Goal: Task Accomplishment & Management: Manage account settings

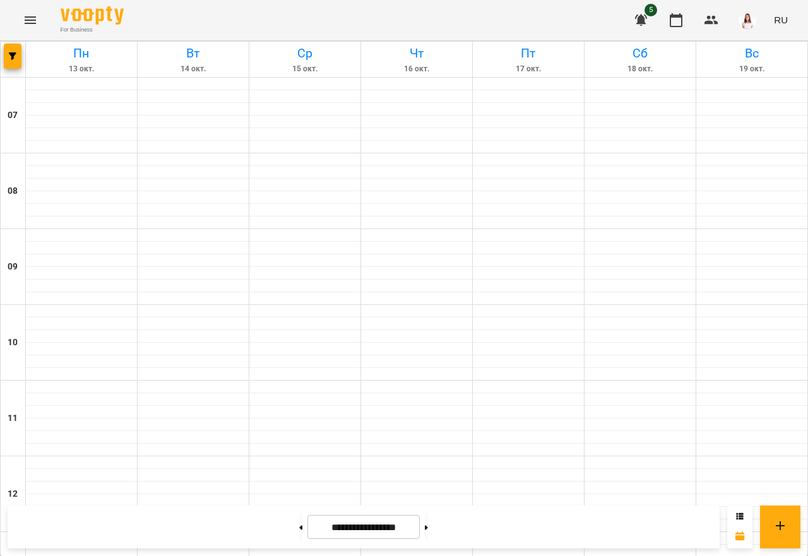
scroll to position [757, 0]
click at [638, 21] on icon "button" at bounding box center [641, 20] width 15 height 15
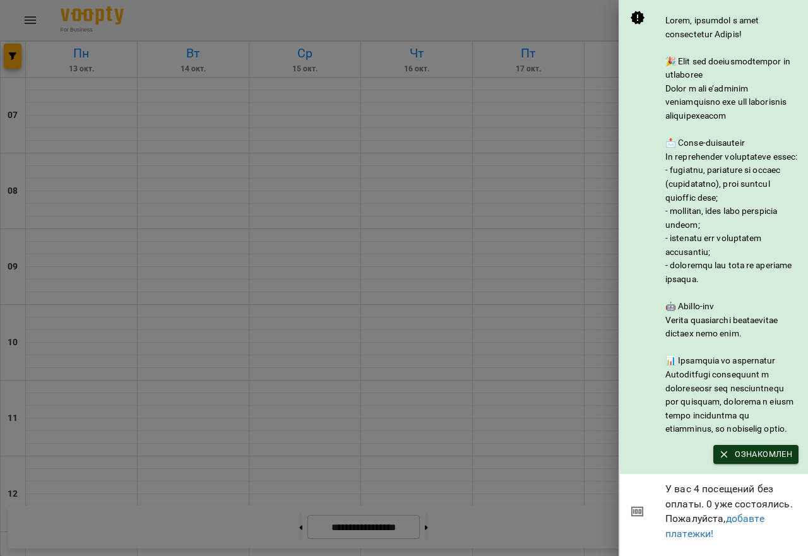
click at [737, 461] on span "Ознакомлен" at bounding box center [756, 455] width 73 height 14
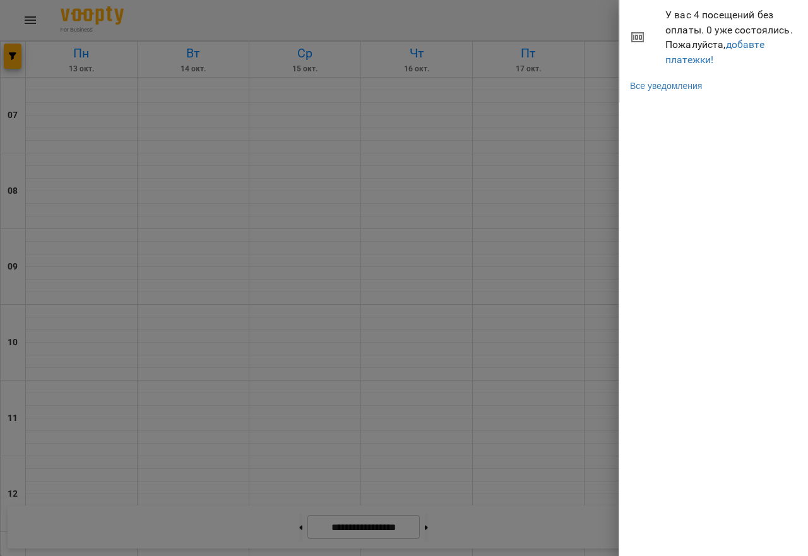
click at [592, 127] on div at bounding box center [404, 278] width 808 height 556
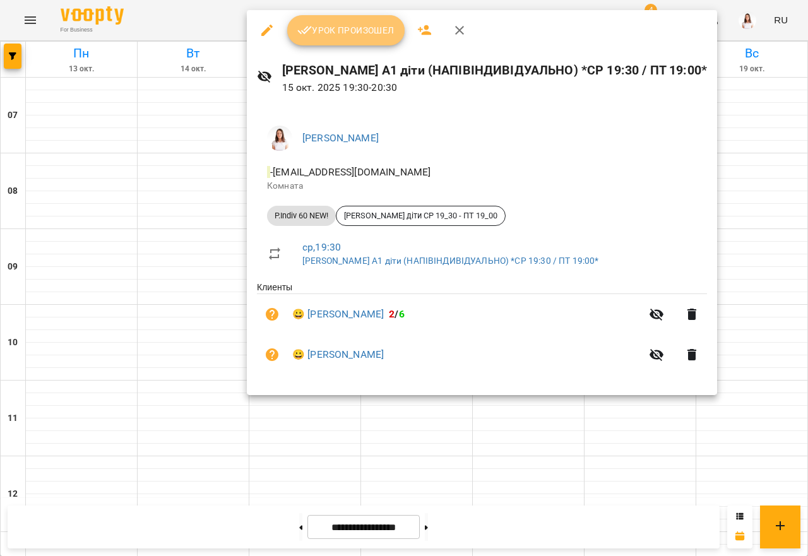
click at [360, 28] on span "Урок произошел" at bounding box center [345, 30] width 97 height 15
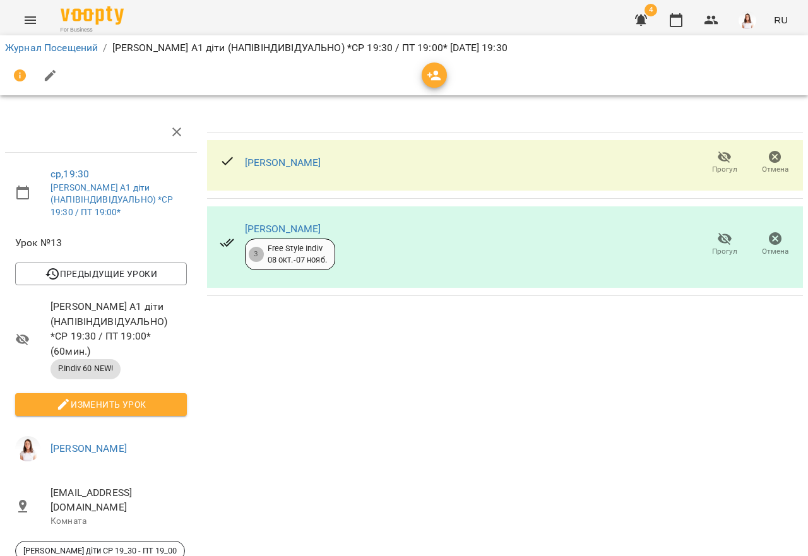
click at [64, 40] on li "Журнал Посещений" at bounding box center [51, 47] width 93 height 15
click at [78, 47] on link "Журнал Посещений" at bounding box center [51, 48] width 93 height 12
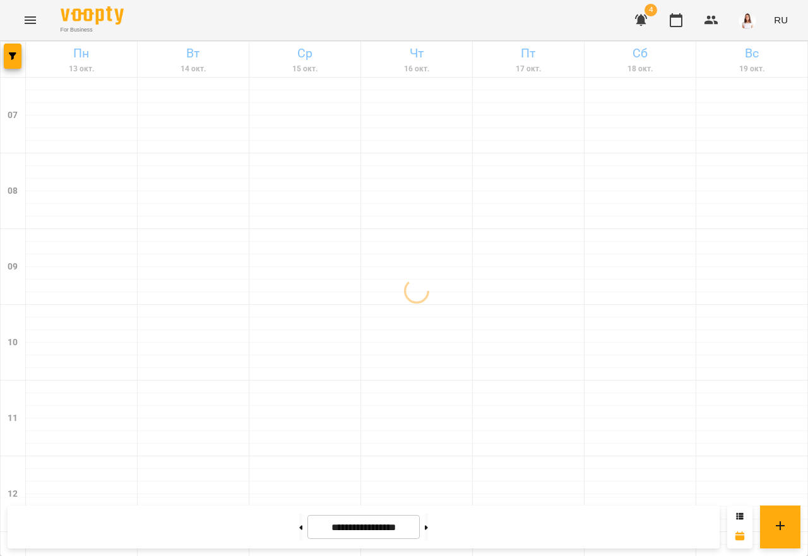
scroll to position [790, 0]
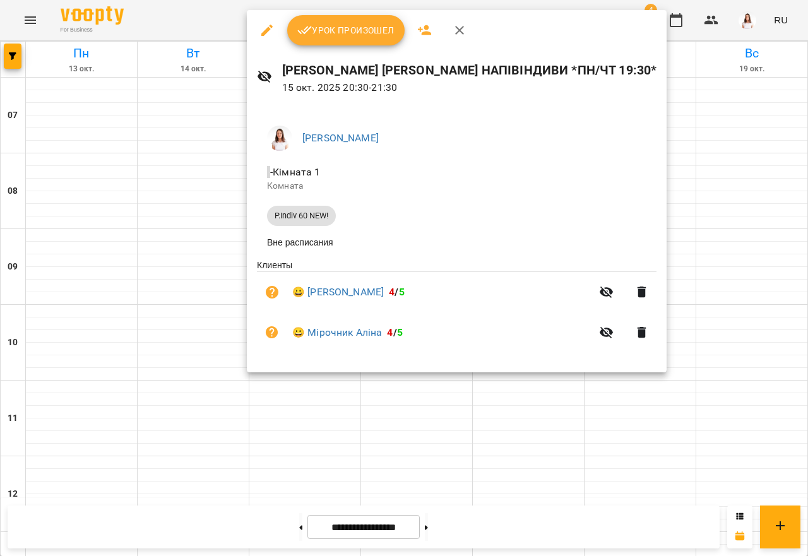
click at [371, 37] on span "Урок произошел" at bounding box center [345, 30] width 97 height 15
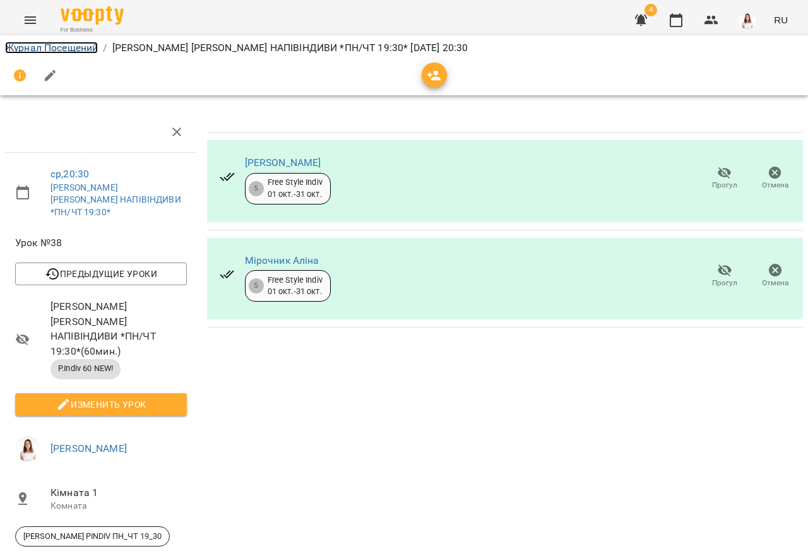
click at [83, 48] on link "Журнал Посещений" at bounding box center [51, 48] width 93 height 12
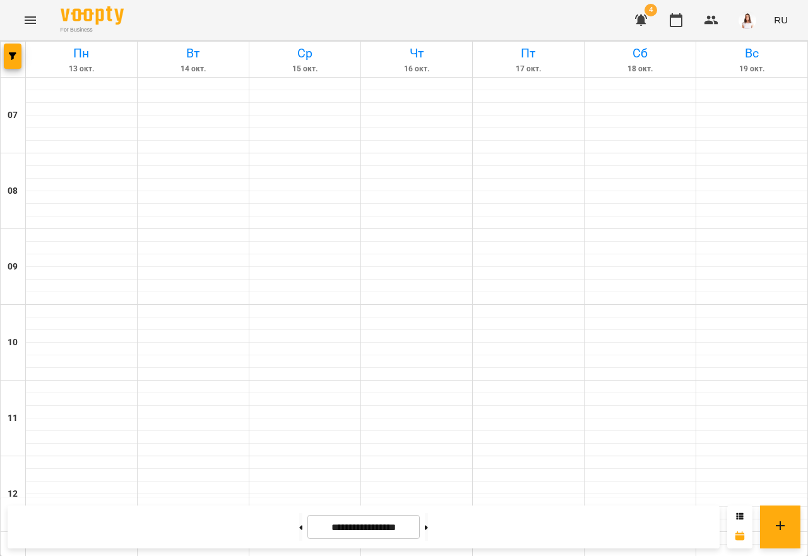
scroll to position [790, 0]
click at [299, 528] on button at bounding box center [300, 527] width 3 height 28
click at [428, 529] on button at bounding box center [426, 527] width 3 height 28
type input "**********"
